Goal: Information Seeking & Learning: Learn about a topic

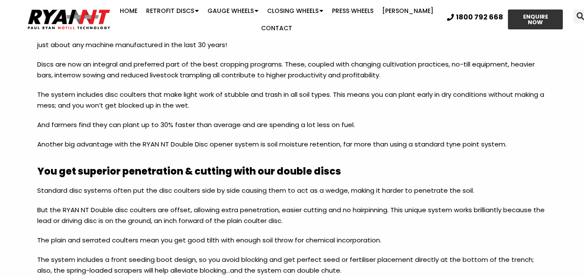
scroll to position [473, 0]
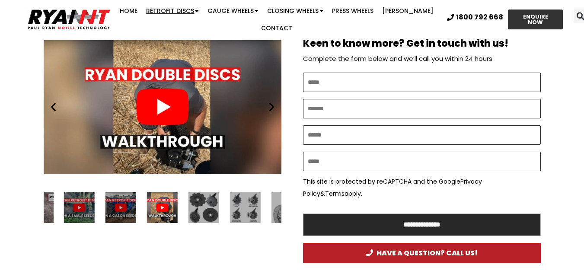
click at [181, 11] on link "Retrofit Discs" at bounding box center [172, 10] width 61 height 17
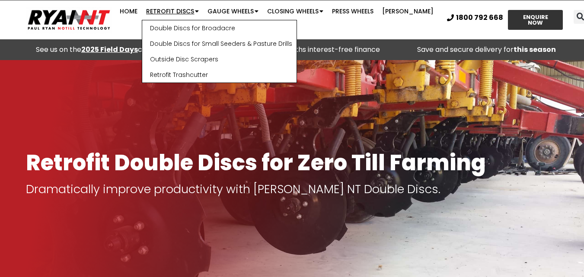
click at [182, 13] on link "Retrofit Discs" at bounding box center [172, 11] width 61 height 17
click at [185, 27] on link "Double Discs for Broadacre" at bounding box center [219, 28] width 154 height 16
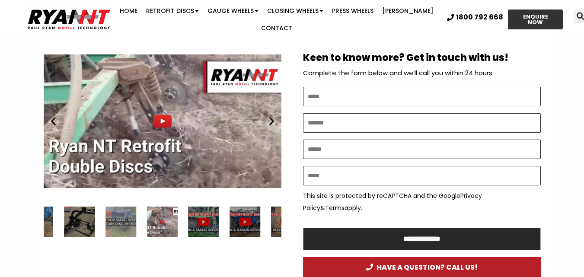
scroll to position [473, 0]
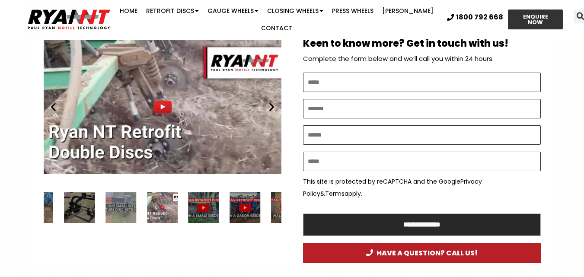
click at [274, 102] on icon "Next slide" at bounding box center [271, 107] width 11 height 11
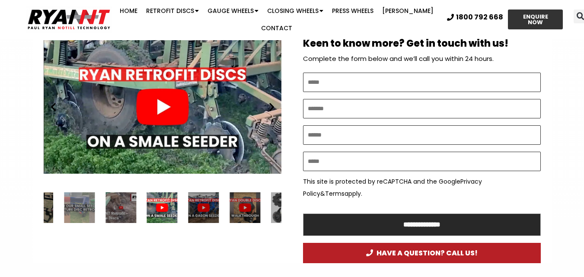
click at [274, 102] on icon "Next slide" at bounding box center [271, 107] width 11 height 11
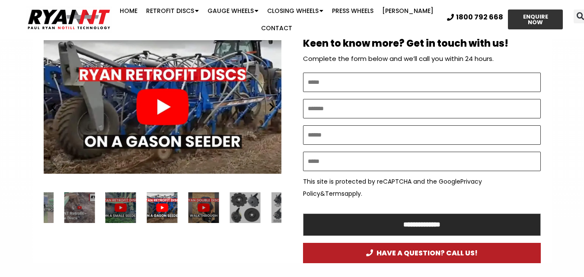
click at [274, 102] on icon "Next slide" at bounding box center [271, 107] width 11 height 11
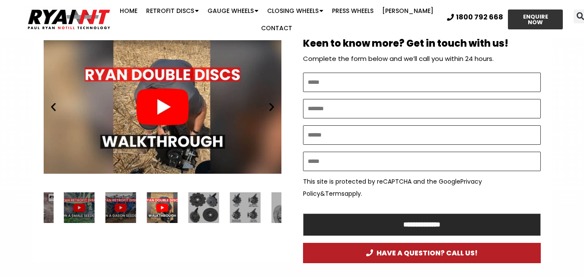
click at [274, 102] on icon "Next slide" at bounding box center [271, 107] width 11 height 11
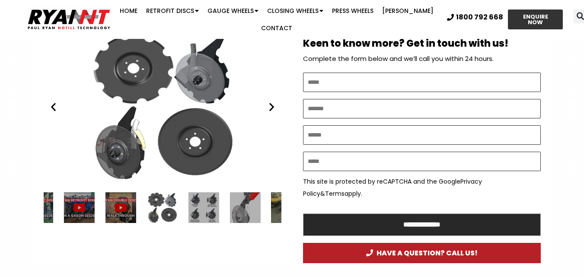
click at [274, 102] on icon "Next slide" at bounding box center [271, 107] width 11 height 11
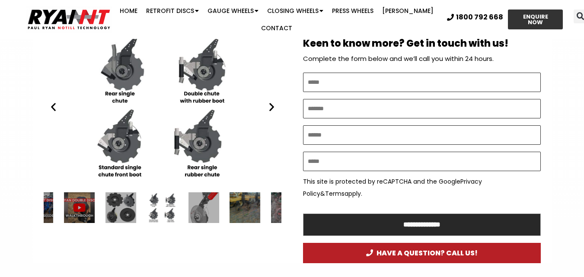
click at [274, 102] on icon "Next slide" at bounding box center [271, 107] width 11 height 11
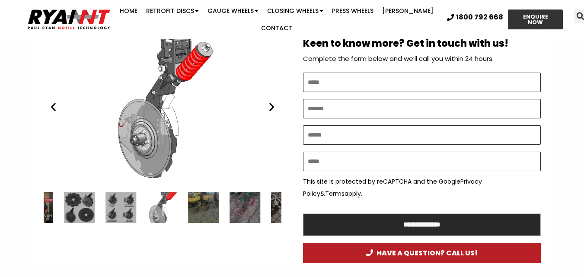
click at [274, 102] on icon "Next slide" at bounding box center [271, 107] width 11 height 11
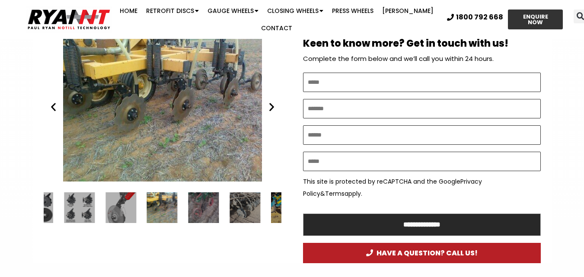
click at [274, 102] on icon "Next slide" at bounding box center [271, 107] width 11 height 11
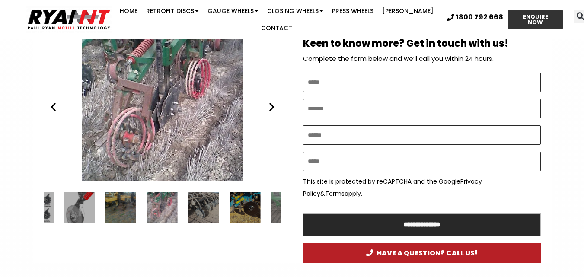
click at [271, 103] on icon "Next slide" at bounding box center [271, 107] width 11 height 11
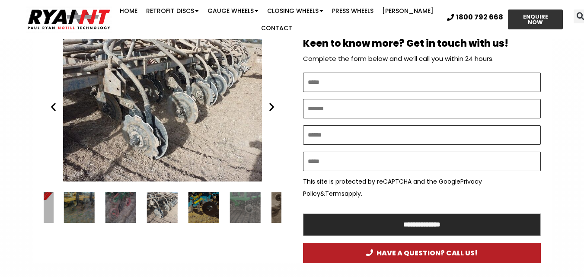
click at [271, 103] on icon "Next slide" at bounding box center [271, 107] width 11 height 11
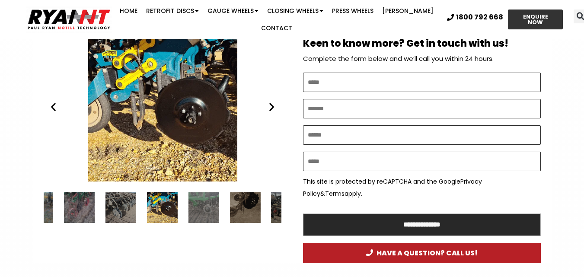
click at [271, 103] on icon "Next slide" at bounding box center [271, 107] width 11 height 11
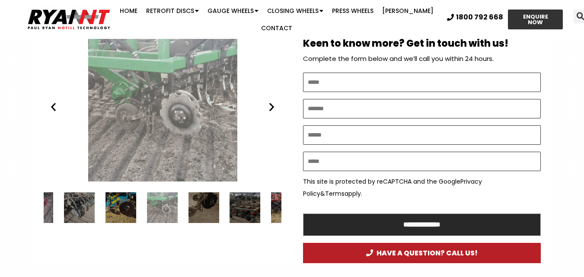
click at [271, 103] on icon "Next slide" at bounding box center [271, 107] width 11 height 11
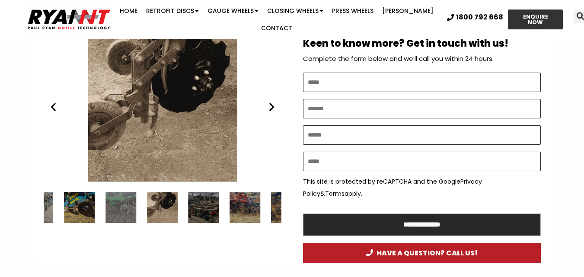
click at [271, 103] on icon "Next slide" at bounding box center [271, 107] width 11 height 11
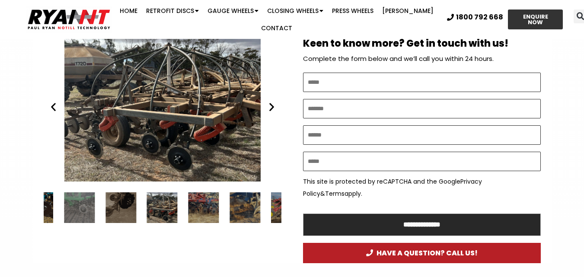
click at [271, 103] on icon "Next slide" at bounding box center [271, 107] width 11 height 11
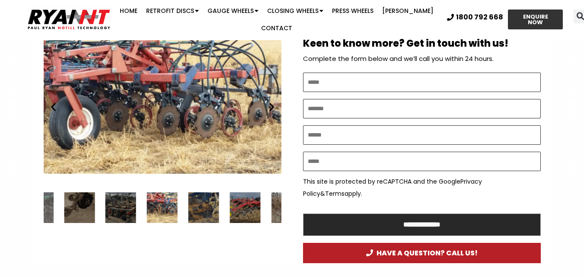
click at [271, 103] on icon "Next slide" at bounding box center [271, 107] width 11 height 11
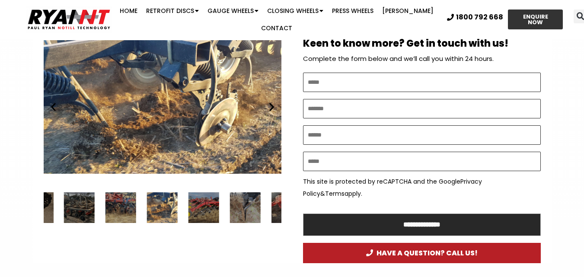
click at [272, 104] on icon "Next slide" at bounding box center [271, 107] width 11 height 11
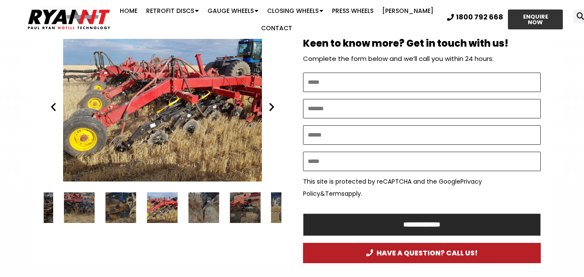
click at [272, 104] on icon "Next slide" at bounding box center [271, 107] width 11 height 11
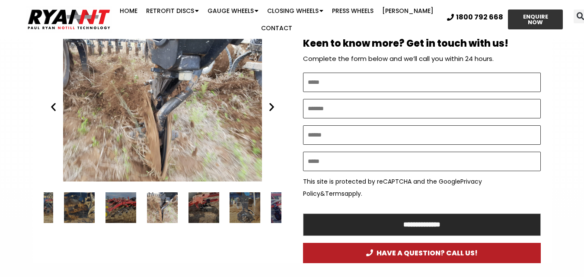
click at [272, 104] on icon "Next slide" at bounding box center [271, 107] width 11 height 11
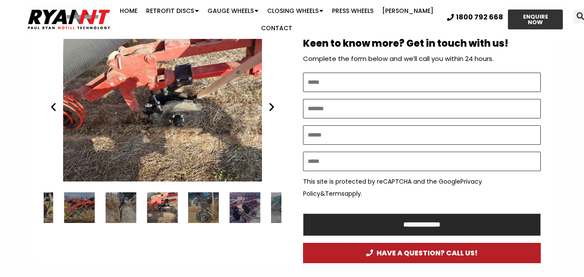
click at [271, 103] on icon "Next slide" at bounding box center [271, 107] width 11 height 11
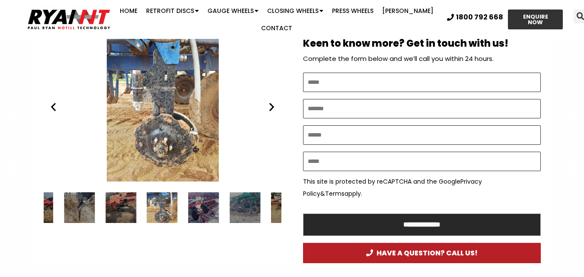
click at [271, 103] on icon "Next slide" at bounding box center [271, 107] width 11 height 11
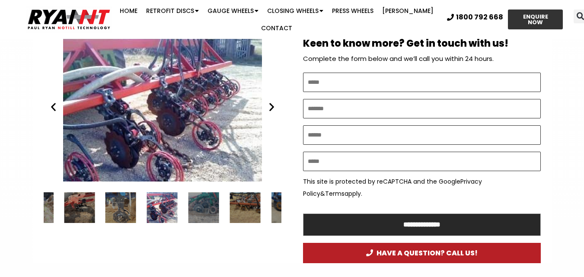
click at [271, 103] on icon "Next slide" at bounding box center [271, 107] width 11 height 11
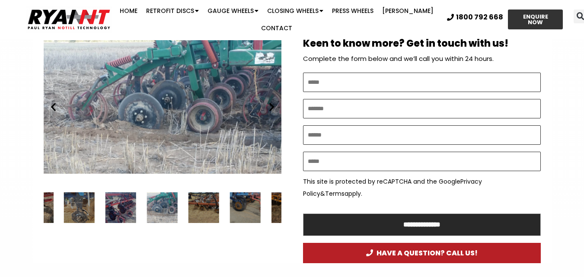
click at [271, 103] on icon "Next slide" at bounding box center [271, 107] width 11 height 11
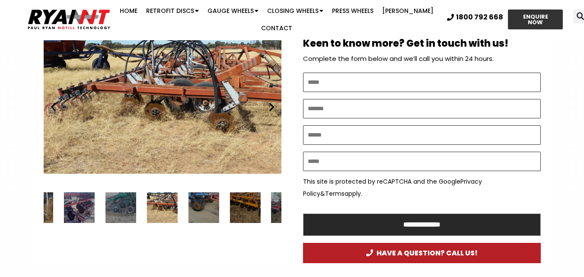
click at [271, 103] on icon "Next slide" at bounding box center [271, 107] width 11 height 11
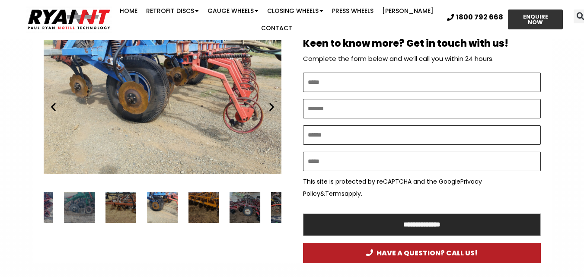
click at [271, 103] on icon "Next slide" at bounding box center [271, 107] width 11 height 11
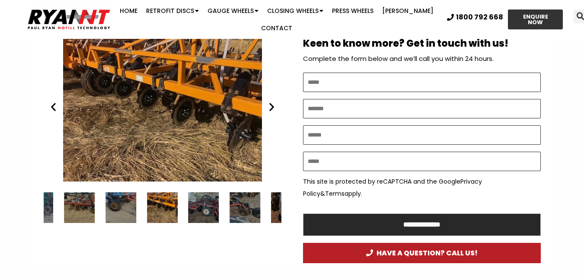
click at [271, 102] on icon "Next slide" at bounding box center [271, 107] width 11 height 11
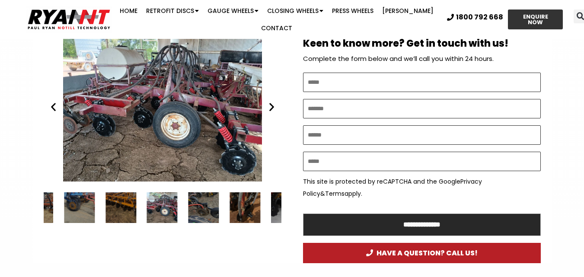
click at [271, 102] on icon "Next slide" at bounding box center [271, 107] width 11 height 11
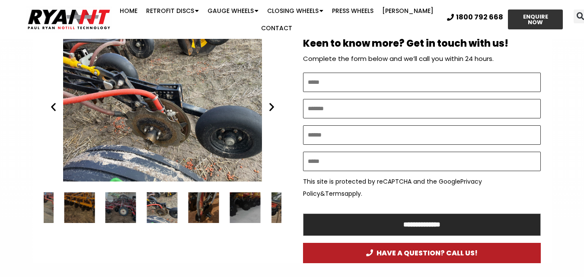
click at [271, 102] on icon "Next slide" at bounding box center [271, 107] width 11 height 11
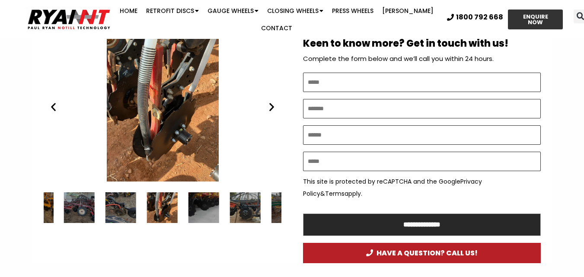
click at [271, 102] on icon "Next slide" at bounding box center [271, 107] width 11 height 11
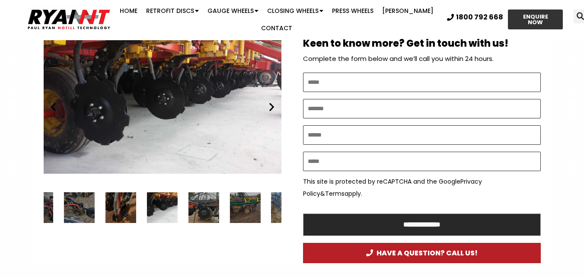
click at [271, 102] on icon "Next slide" at bounding box center [271, 107] width 11 height 11
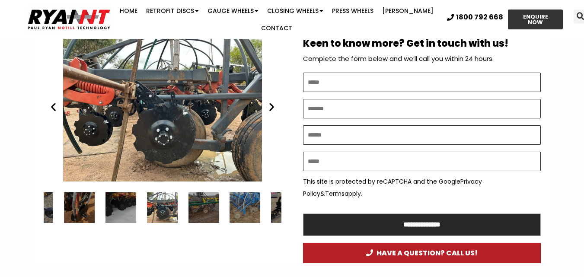
click at [271, 102] on icon "Next slide" at bounding box center [271, 107] width 11 height 11
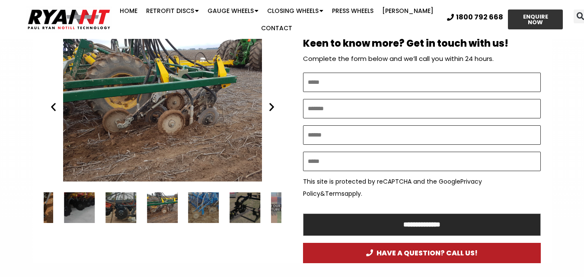
click at [271, 102] on icon "Next slide" at bounding box center [271, 107] width 11 height 11
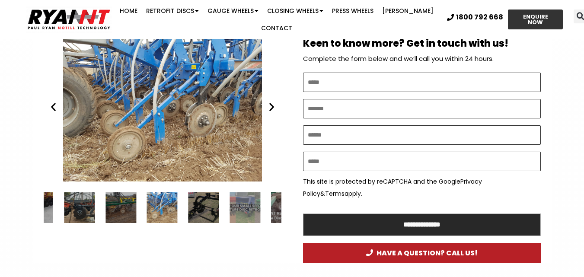
click at [271, 102] on icon "Next slide" at bounding box center [271, 107] width 11 height 11
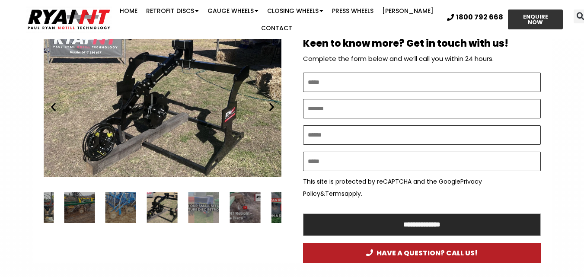
click at [271, 102] on icon "Next slide" at bounding box center [271, 107] width 11 height 11
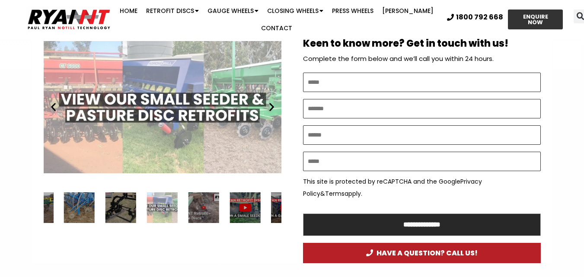
click at [271, 102] on icon "Next slide" at bounding box center [271, 107] width 11 height 11
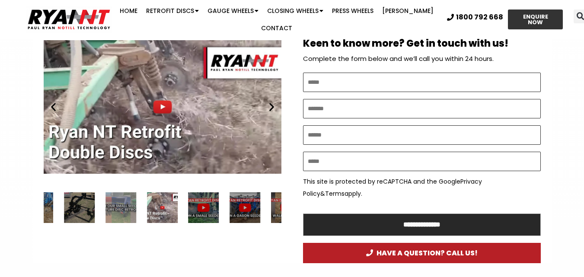
click at [271, 102] on icon "Next slide" at bounding box center [271, 107] width 11 height 11
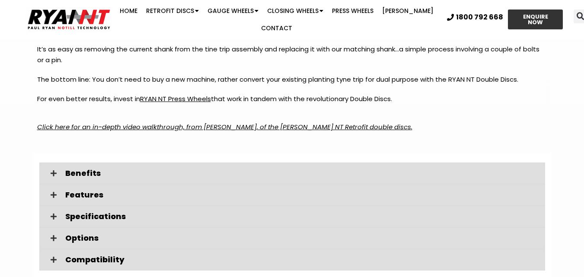
scroll to position [1209, 0]
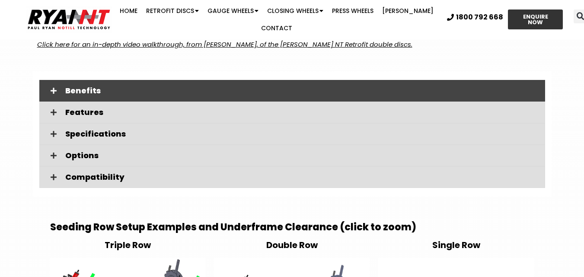
click at [227, 86] on div "Benefits" at bounding box center [292, 91] width 506 height 22
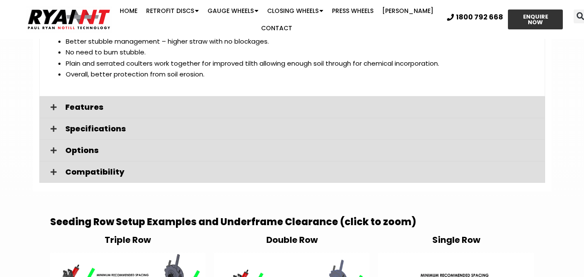
scroll to position [1468, 0]
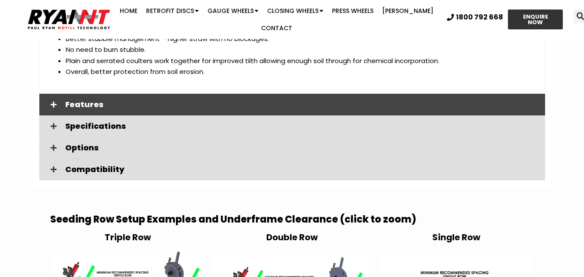
click at [232, 102] on span "Features" at bounding box center [301, 105] width 473 height 8
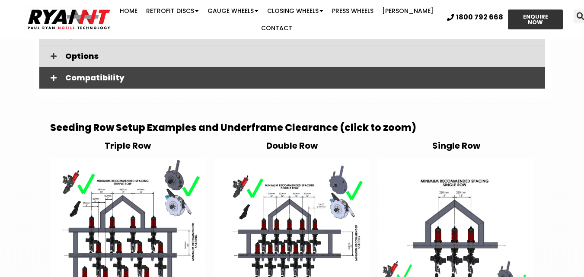
scroll to position [2117, 0]
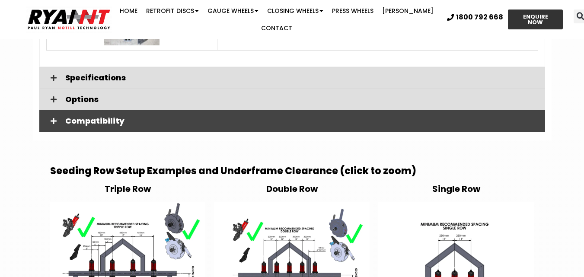
click at [243, 73] on div "Specifications" at bounding box center [292, 78] width 506 height 22
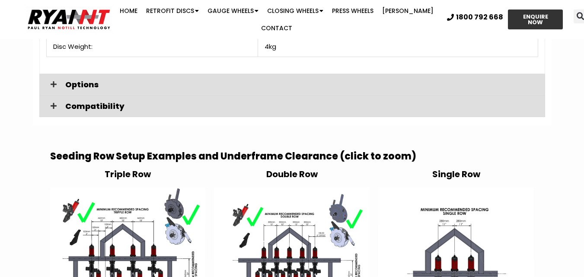
scroll to position [2246, 0]
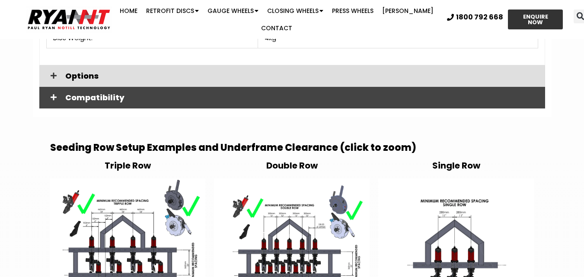
click at [259, 87] on div "Compatibility" at bounding box center [292, 98] width 506 height 22
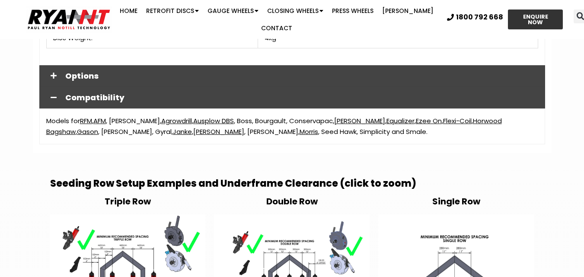
click at [259, 73] on span "Options" at bounding box center [301, 76] width 473 height 8
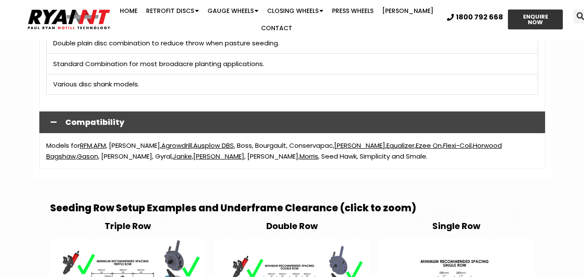
scroll to position [2376, 0]
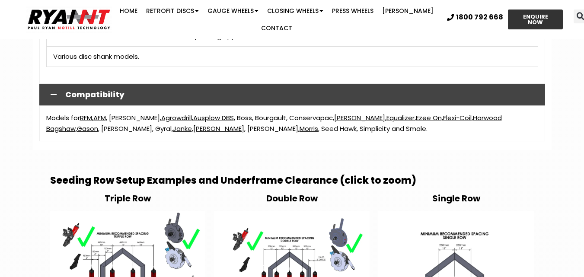
click at [173, 128] on link "Janke" at bounding box center [182, 128] width 19 height 9
